Goal: Find contact information: Find contact information

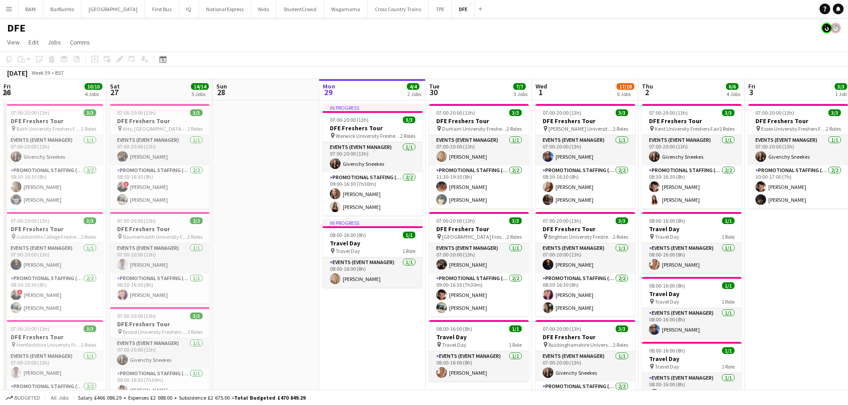
scroll to position [0, 260]
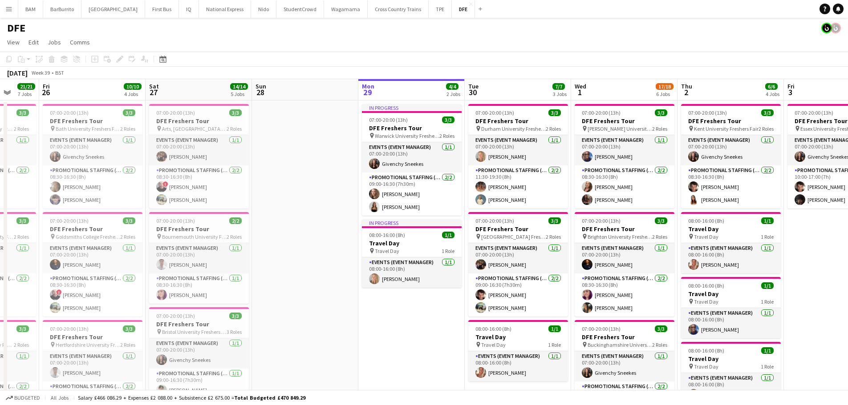
drag, startPoint x: 195, startPoint y: 164, endPoint x: 598, endPoint y: 181, distance: 403.9
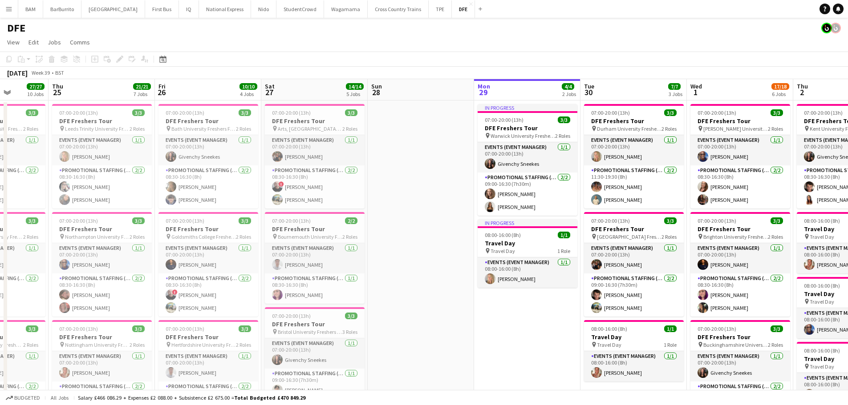
scroll to position [0, 267]
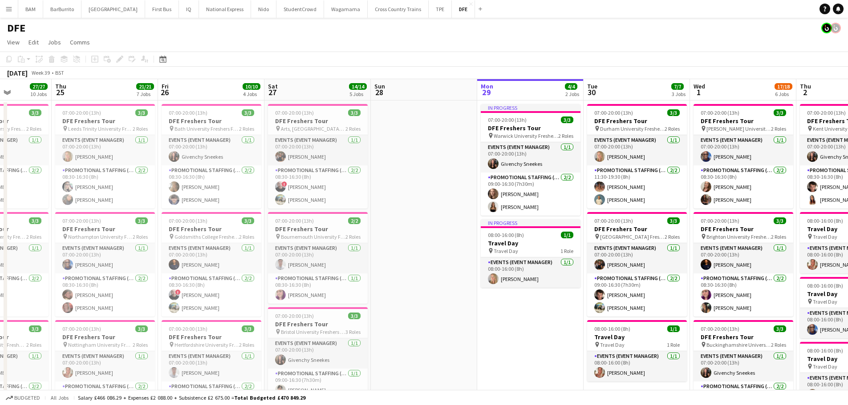
drag, startPoint x: 400, startPoint y: 182, endPoint x: 408, endPoint y: 182, distance: 7.6
click at [222, 187] on app-card-role "Promotional Staffing (Brand Ambassadors) [DATE] 08:30-16:30 (8h) [PERSON_NAME] …" at bounding box center [211, 187] width 100 height 43
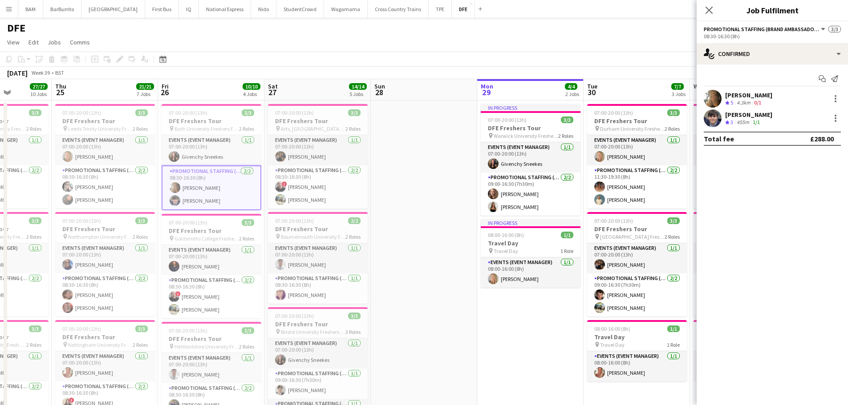
click at [772, 88] on div "Start chat Send notification [PERSON_NAME] Crew rating 5 4.3km 0/1 [PERSON_NAME…" at bounding box center [771, 109] width 151 height 89
click at [775, 96] on div "[PERSON_NAME] Crew rating 5 4.3km 0/1" at bounding box center [771, 99] width 151 height 18
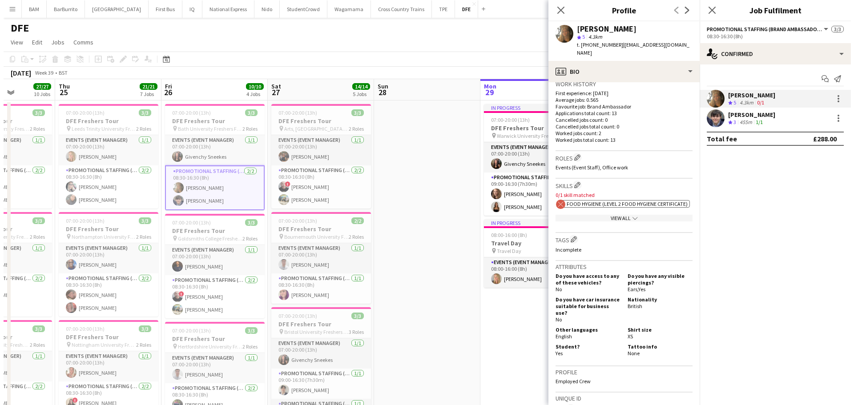
scroll to position [387, 0]
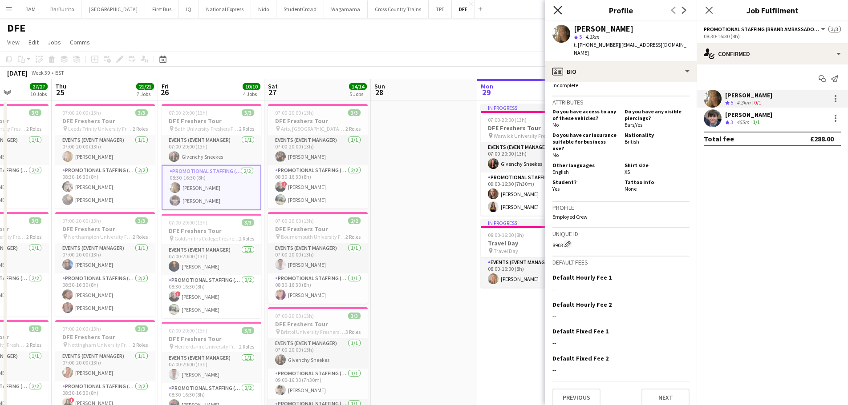
click at [555, 9] on icon "Close pop-in" at bounding box center [557, 10] width 8 height 8
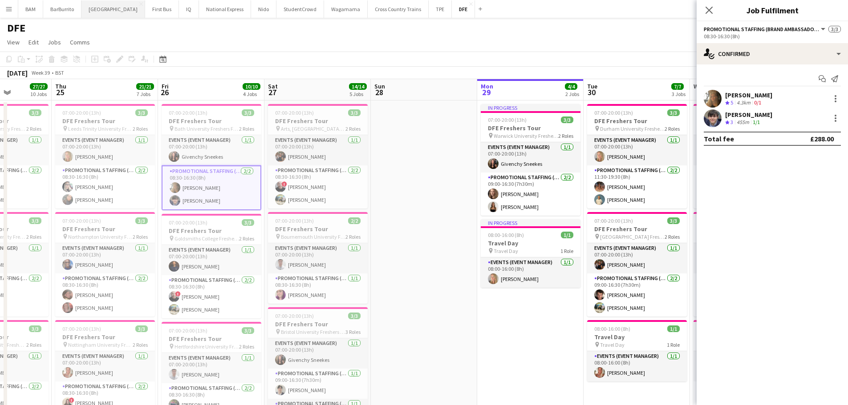
click at [104, 11] on button "[GEOGRAPHIC_DATA]" at bounding box center [113, 8] width 64 height 17
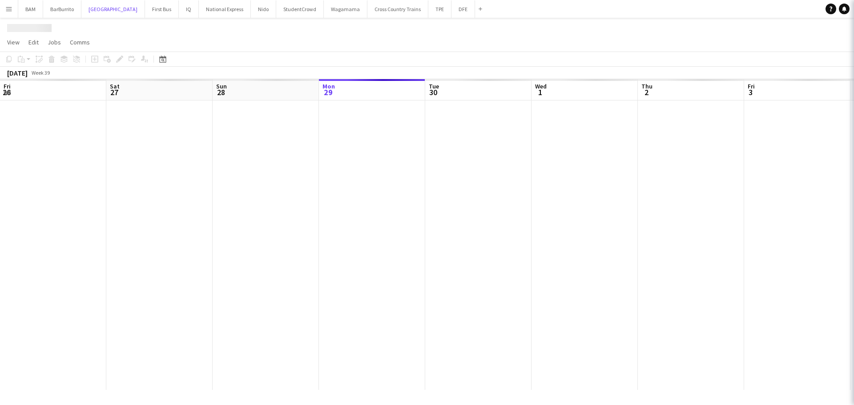
scroll to position [0, 213]
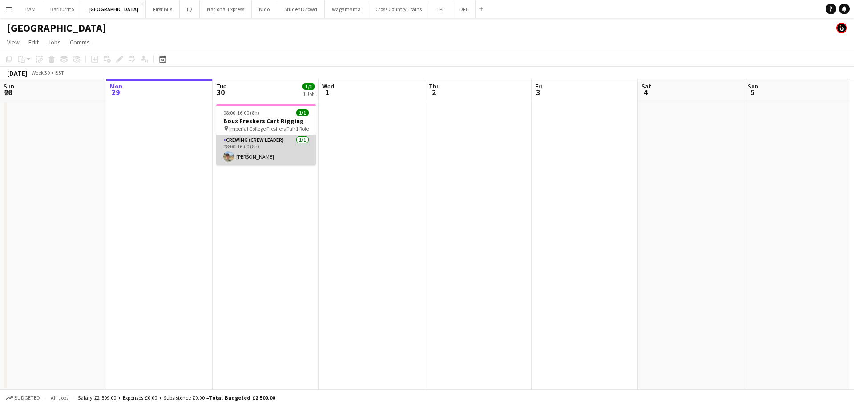
click at [273, 159] on app-card-role "Crewing (Crew Leader) [DATE] 08:00-16:00 (8h) [PERSON_NAME]" at bounding box center [266, 150] width 100 height 30
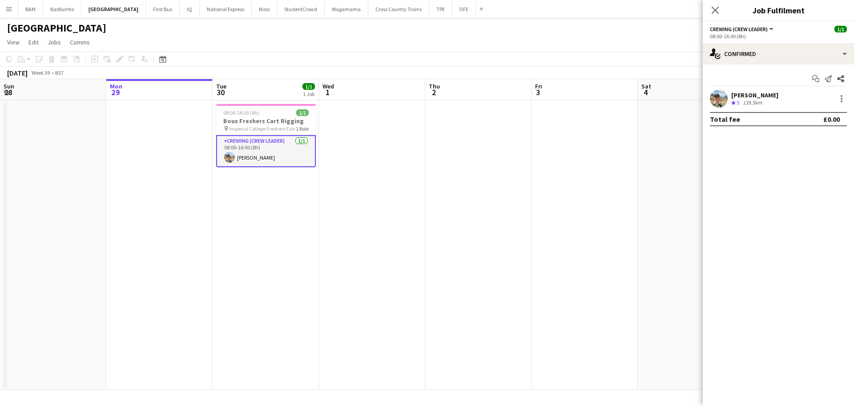
click at [306, 47] on app-page-menu "View Day view expanded Day view collapsed Month view Date picker Jump to [DATE]…" at bounding box center [427, 43] width 854 height 17
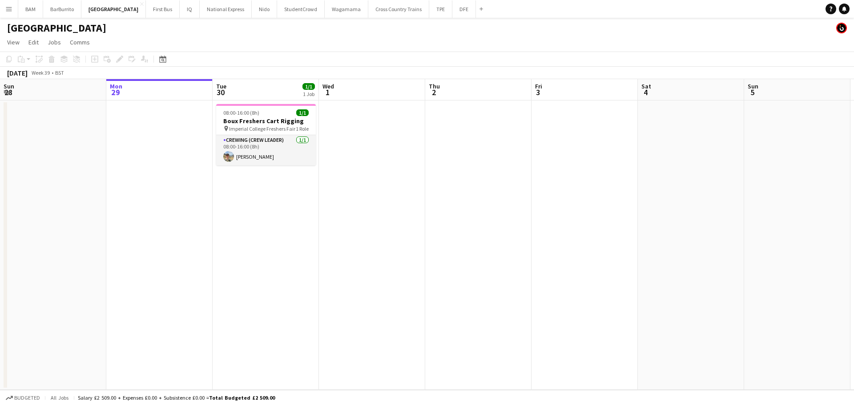
click at [476, 14] on div "Add" at bounding box center [481, 9] width 11 height 18
click at [452, 15] on button "DFE Close" at bounding box center [464, 8] width 24 height 17
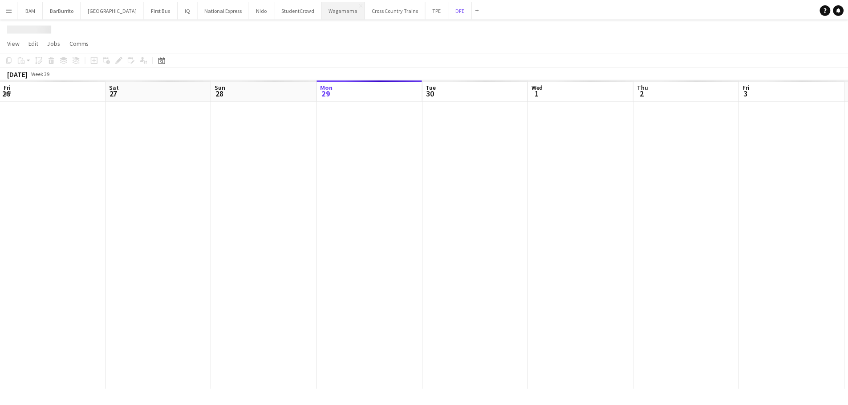
scroll to position [0, 213]
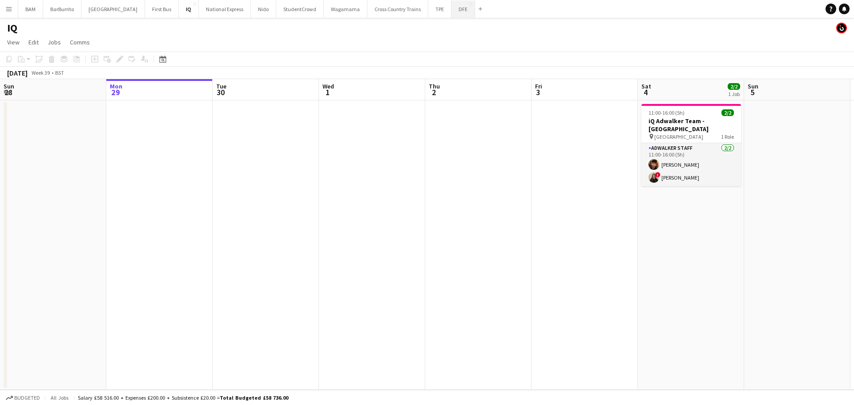
click at [452, 11] on button "DFE Close" at bounding box center [464, 8] width 24 height 17
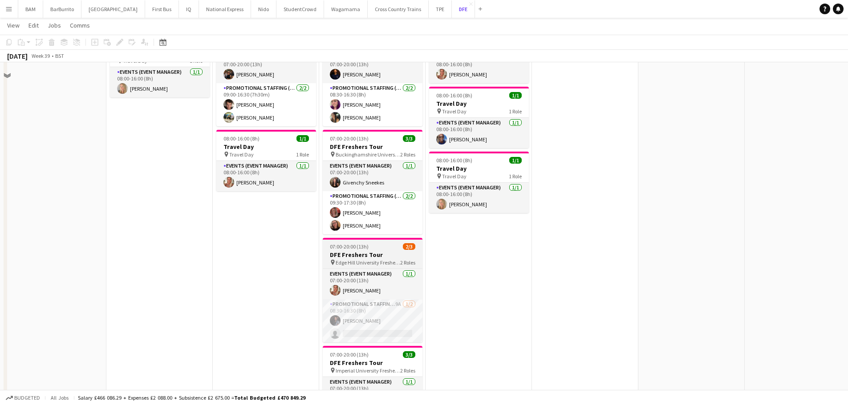
scroll to position [222, 0]
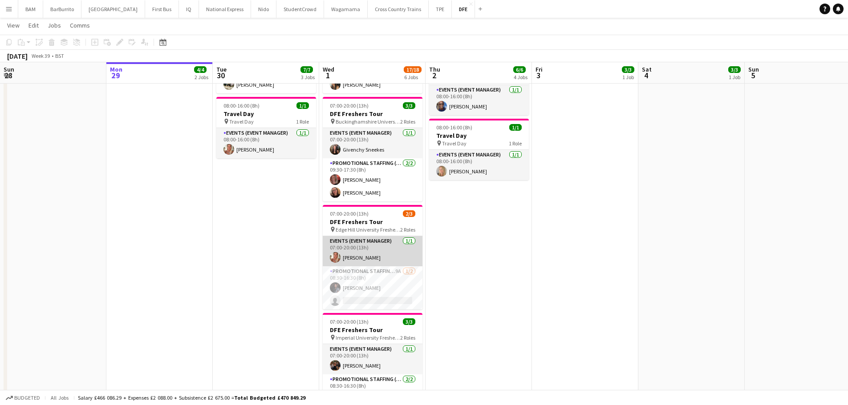
click at [386, 246] on app-card-role "Events (Event Manager) 1/1 07:00-20:00 (13h) Stephanie Wozniak-Basnett" at bounding box center [373, 251] width 100 height 30
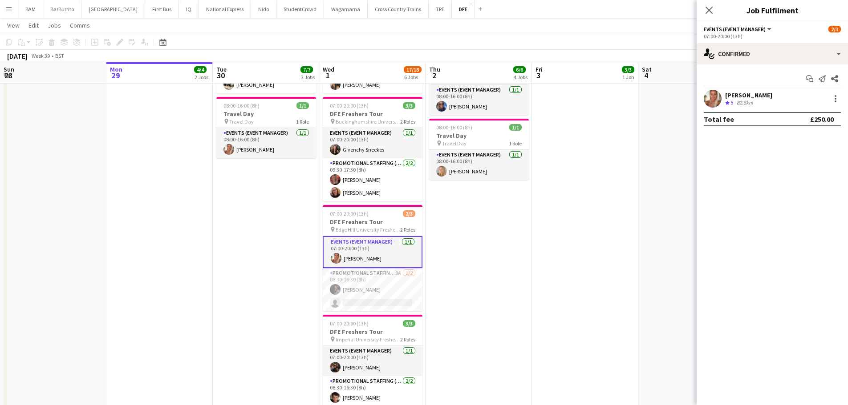
click at [759, 97] on div "[PERSON_NAME]" at bounding box center [748, 95] width 47 height 8
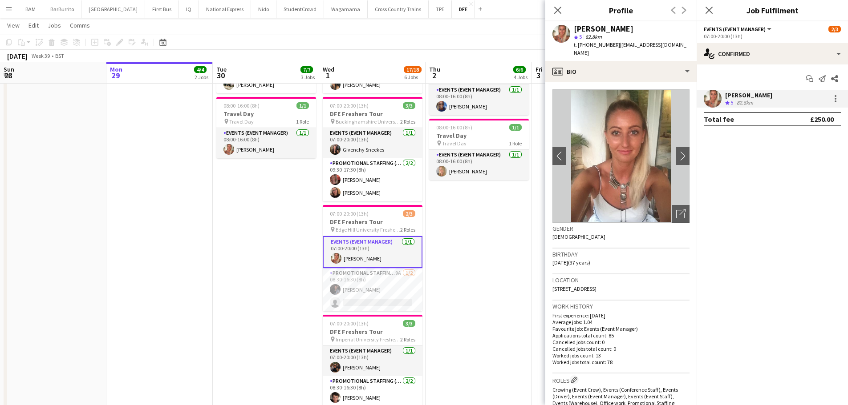
drag, startPoint x: 616, startPoint y: 46, endPoint x: 643, endPoint y: 53, distance: 27.6
click at [642, 53] on div "t. +447988798358 | stephaniewozniak27@hotmail.co.uk" at bounding box center [631, 49] width 116 height 16
copy span "stephaniewozniak27@hotmail.co.uk"
click at [467, 209] on app-date-cell "07:00-20:00 (13h) 3/3 DFE Freshers Tour pin Kent University Freshers Fair 2 Rol…" at bounding box center [478, 212] width 106 height 670
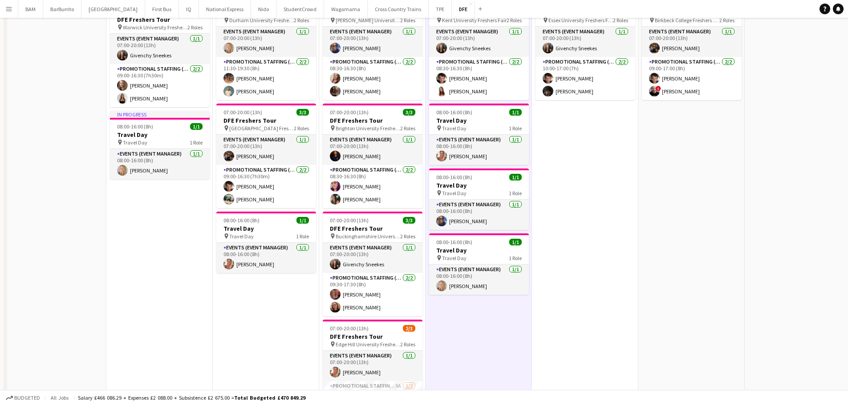
scroll to position [0, 0]
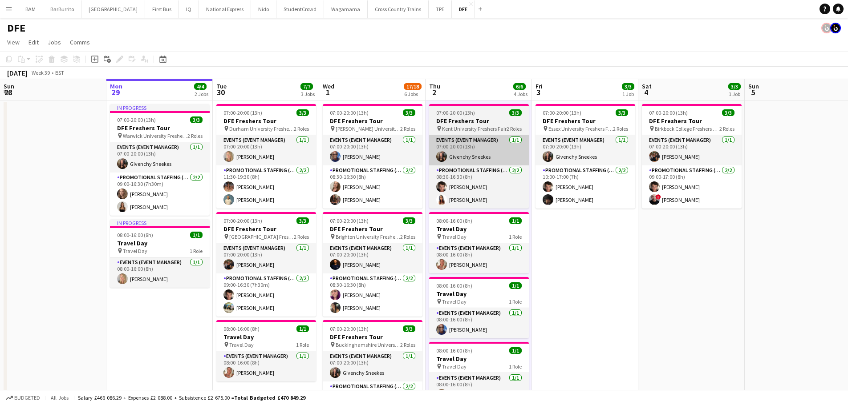
click at [494, 149] on app-card-role "Events (Event Manager) 1/1 07:00-20:00 (13h) Givenchy Sneekes" at bounding box center [479, 150] width 100 height 30
